Goal: Information Seeking & Learning: Get advice/opinions

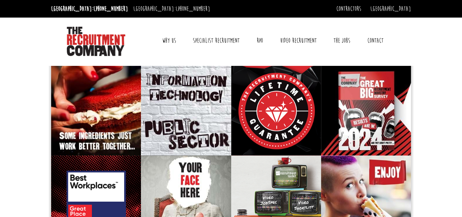
click at [164, 38] on link "Why Us" at bounding box center [169, 40] width 25 height 18
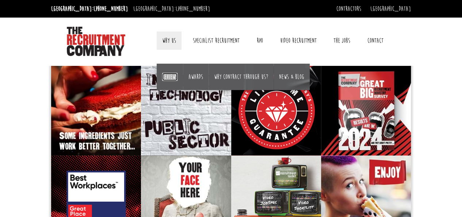
click at [172, 73] on link "Reviews" at bounding box center [169, 77] width 15 height 8
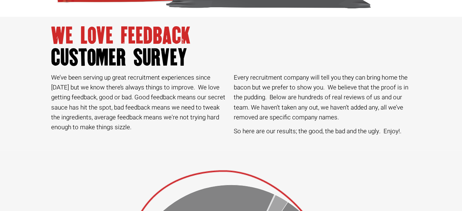
scroll to position [110, 0]
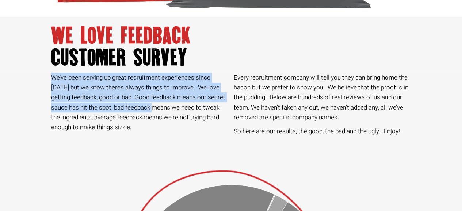
click at [145, 108] on div "We’ve been serving up great recruitment experiences since [DATE] but we know th…" at bounding box center [231, 111] width 462 height 77
click at [34, 76] on div "We’ve been serving up great recruitment experiences since [DATE] but we know th…" at bounding box center [231, 111] width 462 height 77
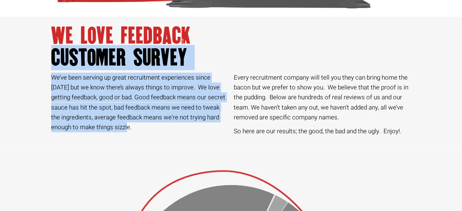
drag, startPoint x: 47, startPoint y: 70, endPoint x: 133, endPoint y: 127, distance: 102.7
click at [134, 129] on p "We’ve been serving up great recruitment experiences since [DATE] but we know th…" at bounding box center [139, 103] width 177 height 60
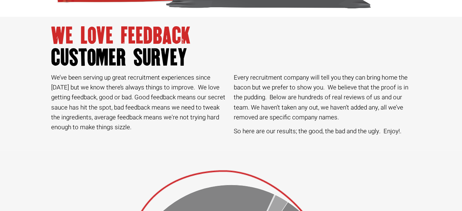
click at [138, 133] on div "We’ve been serving up great recruitment experiences since [DATE] but we know th…" at bounding box center [139, 109] width 177 height 73
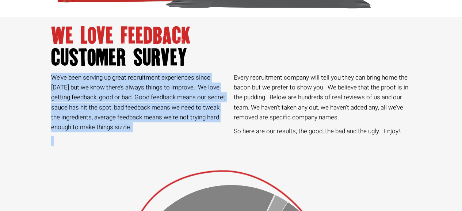
drag, startPoint x: 138, startPoint y: 133, endPoint x: 54, endPoint y: 80, distance: 99.7
click at [54, 80] on div "We’ve been serving up great recruitment experiences since [DATE] but we know th…" at bounding box center [139, 109] width 177 height 73
copy div "We’ve been serving up great recruitment experiences since [DATE] but we know th…"
